Goal: Find specific page/section: Find specific page/section

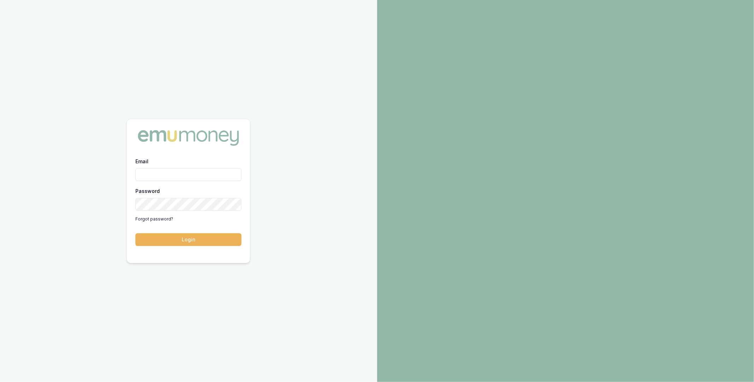
click at [177, 175] on input "Email" at bounding box center [188, 174] width 106 height 13
click at [0, 382] on com-1password-button at bounding box center [0, 382] width 0 height 0
type input "m@emumoney.com.au"
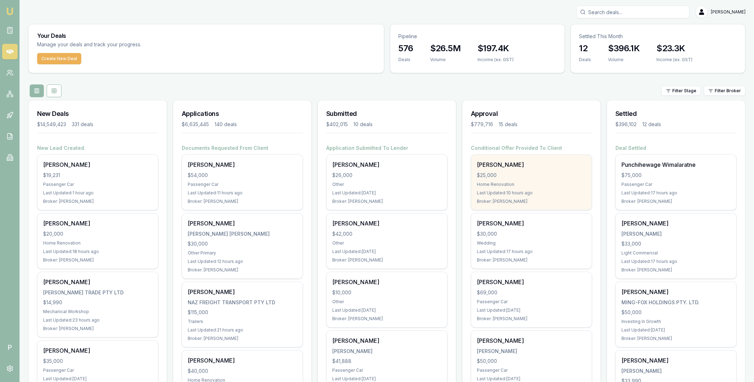
click at [244, 167] on div "Jatin Goel" at bounding box center [242, 164] width 109 height 8
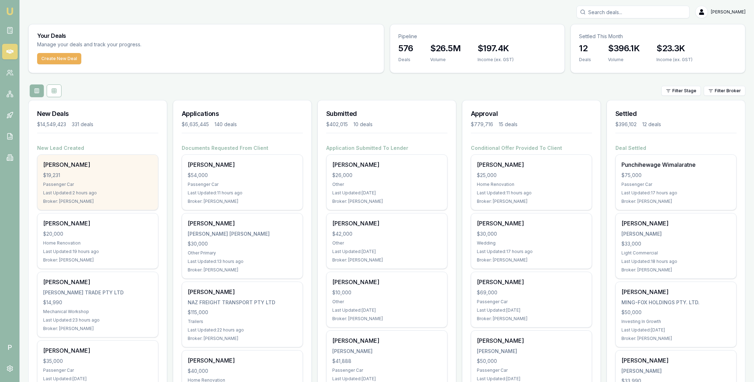
click at [104, 181] on div "Surmed Shaikh $19,231 Passenger Car Last Updated: 2 hours ago Broker: Erin Shie…" at bounding box center [97, 182] width 120 height 55
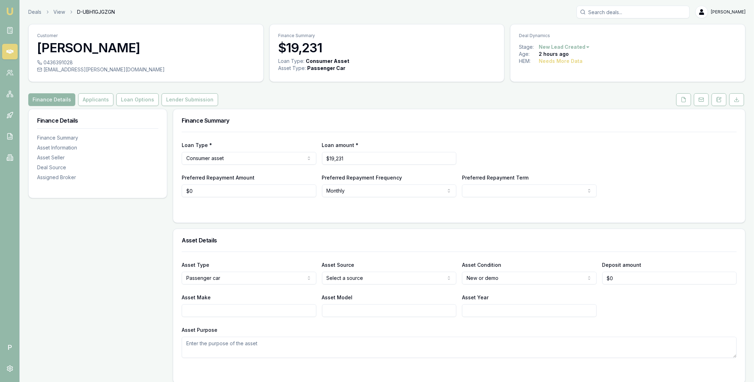
click at [10, 49] on icon at bounding box center [9, 51] width 7 height 4
